Goal: Find specific page/section: Find specific page/section

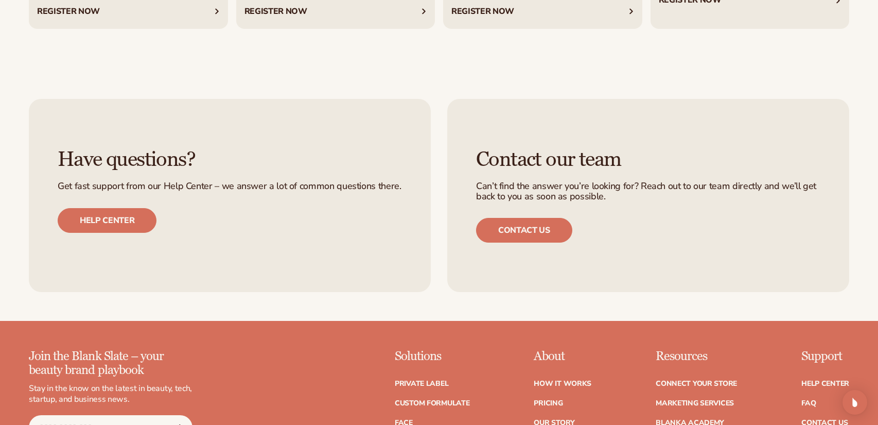
scroll to position [4135, 0]
click at [132, 230] on link "Help center" at bounding box center [107, 220] width 99 height 25
